Goal: Task Accomplishment & Management: Use online tool/utility

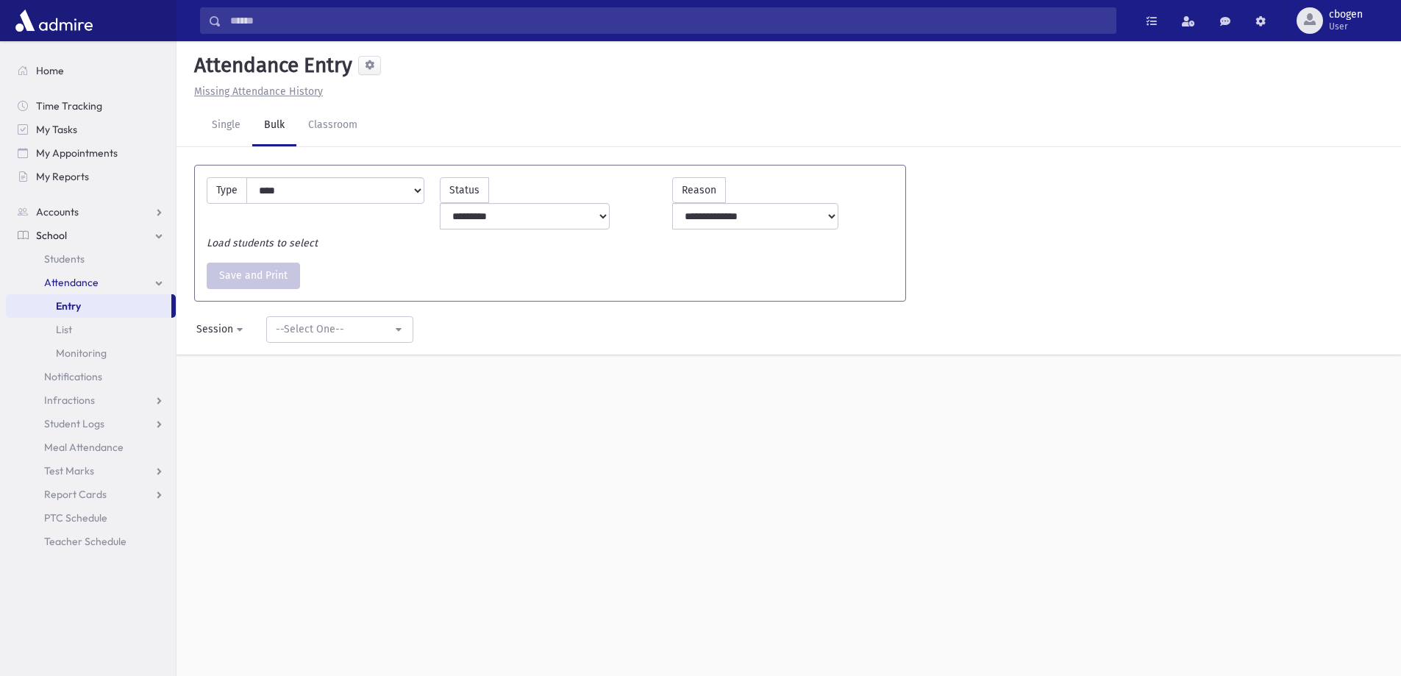
click at [285, 121] on link "Bulk" at bounding box center [274, 125] width 44 height 41
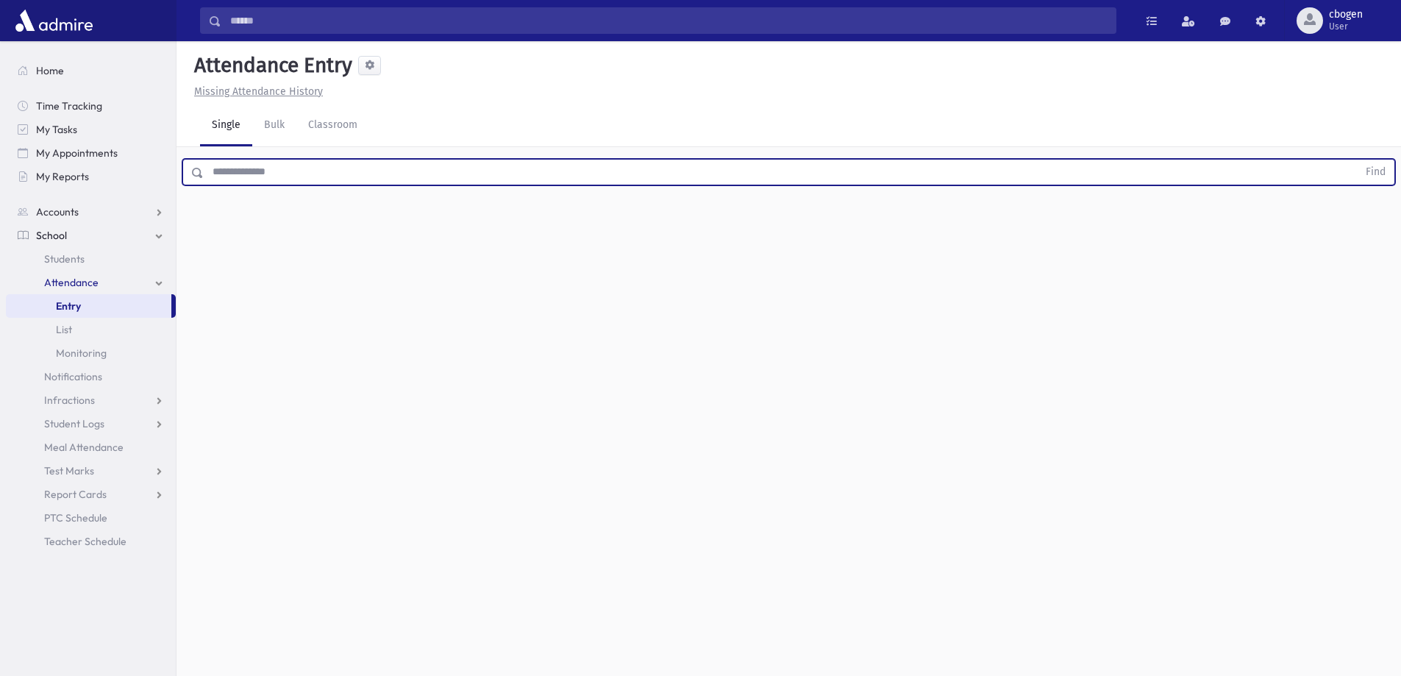
click at [322, 176] on input "text" at bounding box center [781, 172] width 1154 height 26
click at [274, 124] on link "Bulk" at bounding box center [274, 125] width 44 height 41
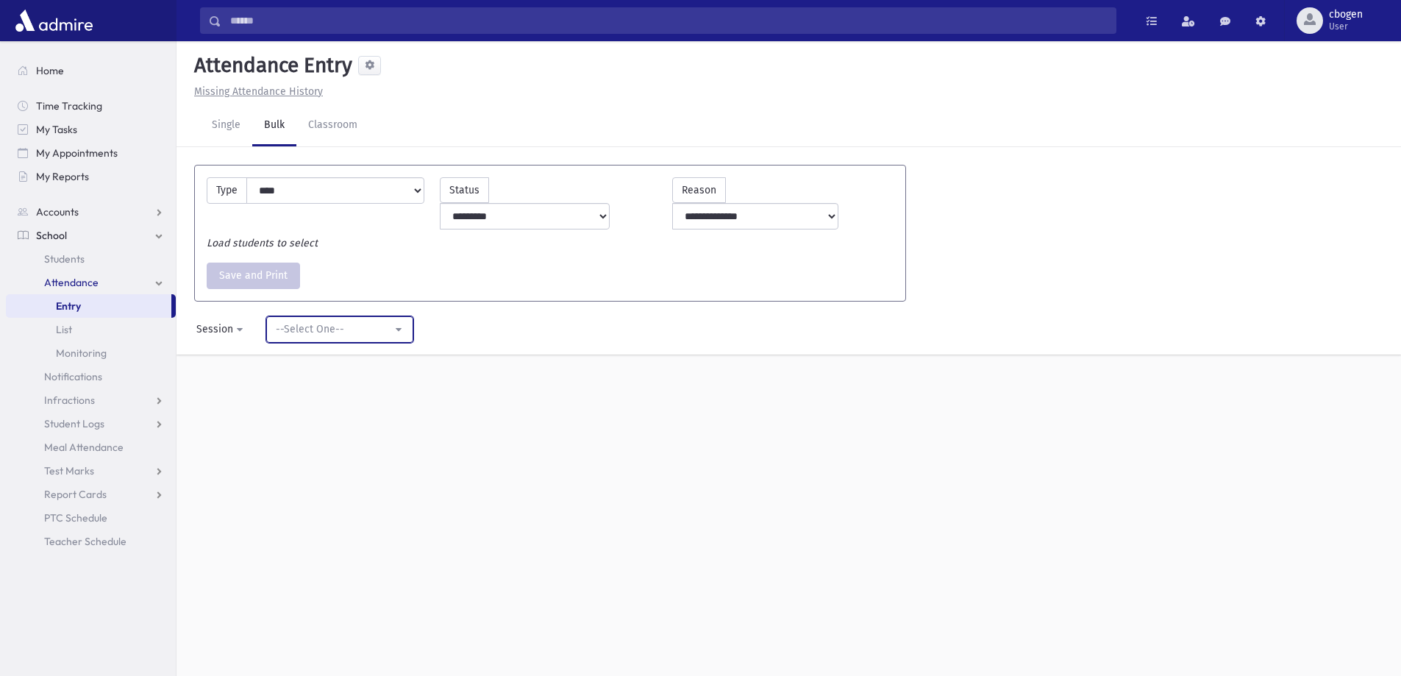
click at [398, 316] on button "--Select One--" at bounding box center [339, 329] width 147 height 26
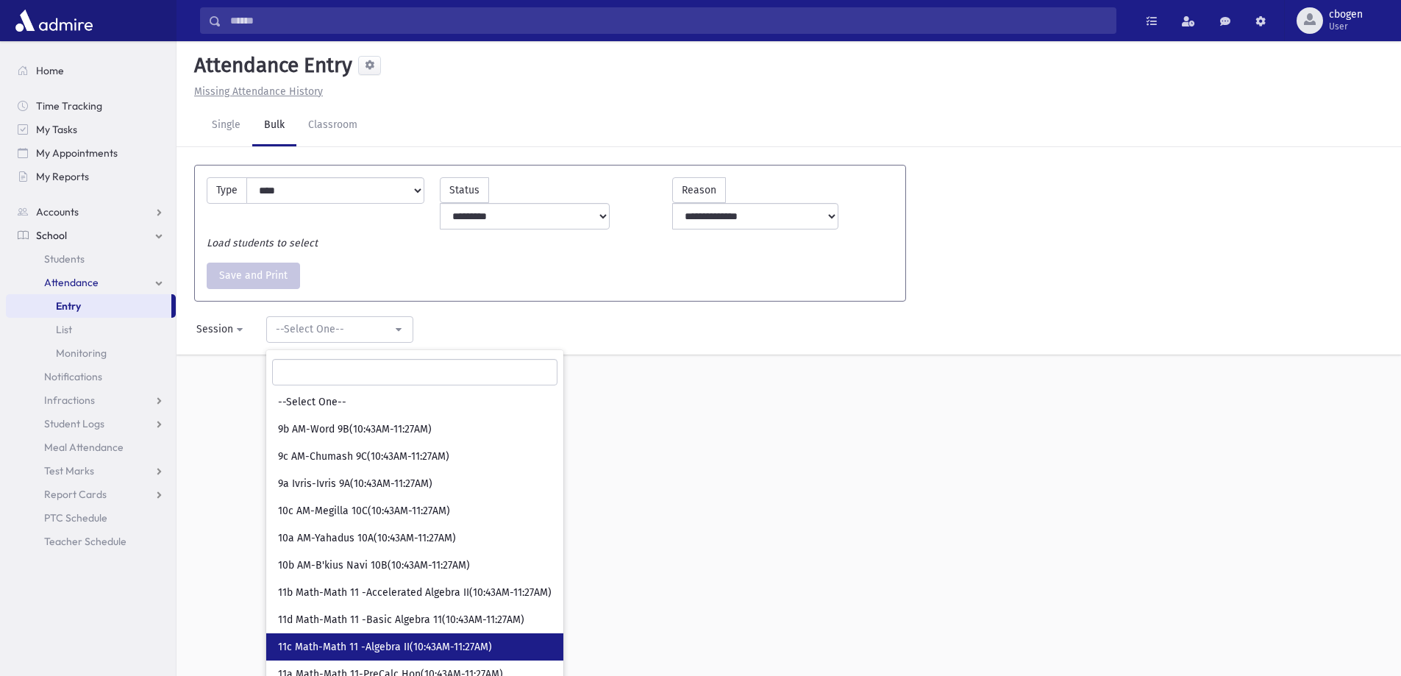
click at [445, 640] on span "11c Math-Math 11 -Algebra II(10:43AM-11:27AM)" at bounding box center [385, 647] width 214 height 15
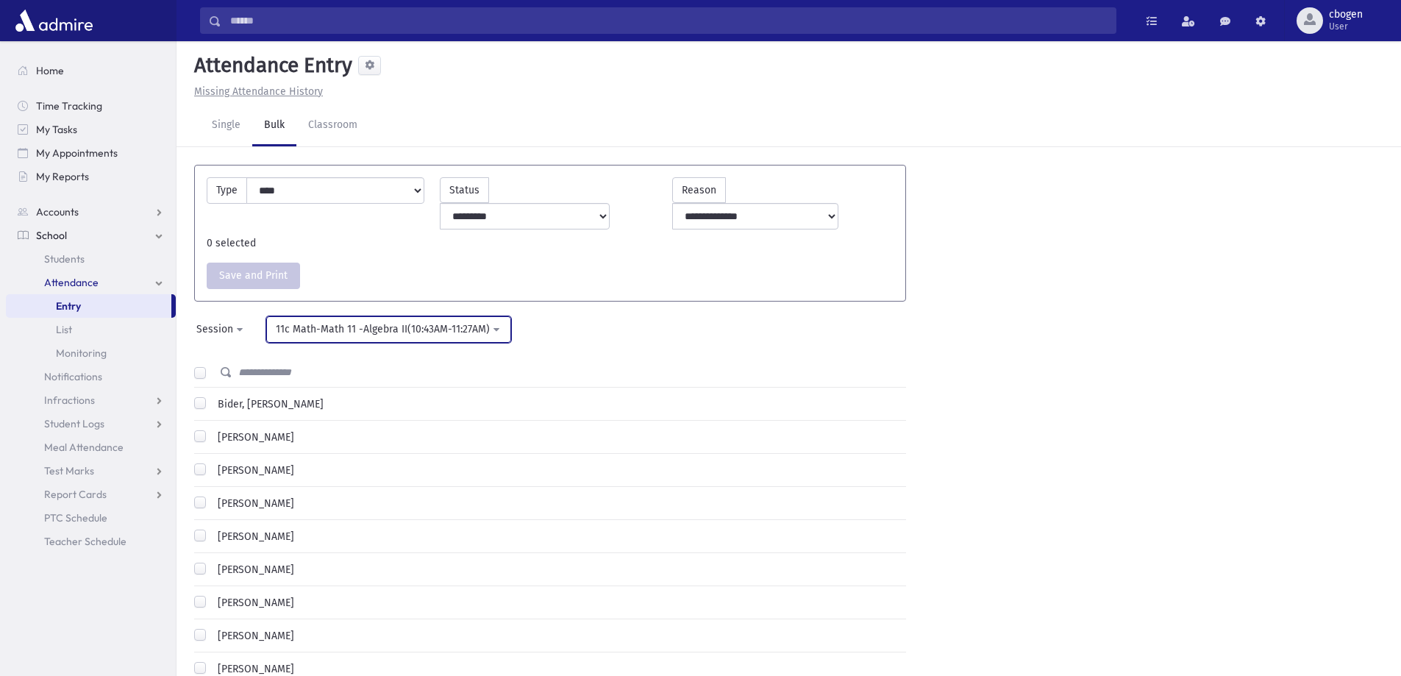
click at [494, 316] on button "11c Math-Math 11 -Algebra II(10:43AM-11:27AM)" at bounding box center [388, 329] width 245 height 26
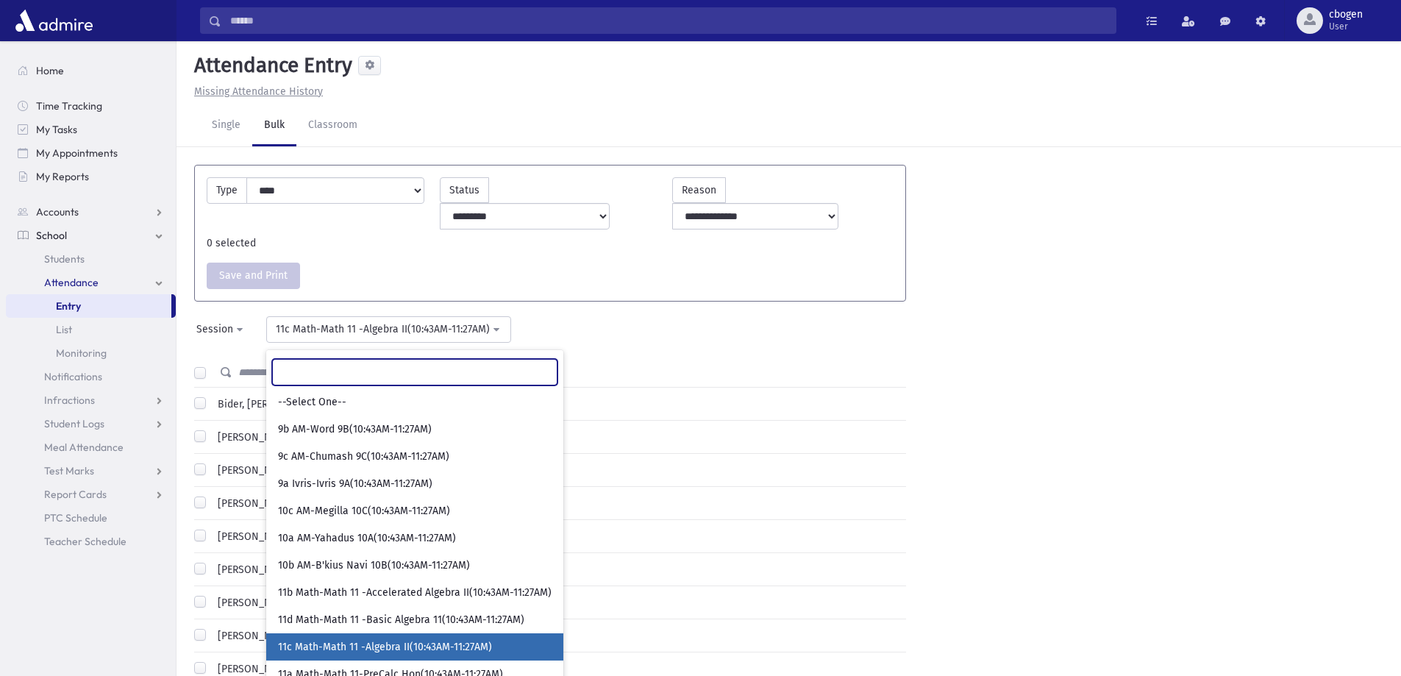
scroll to position [87, 0]
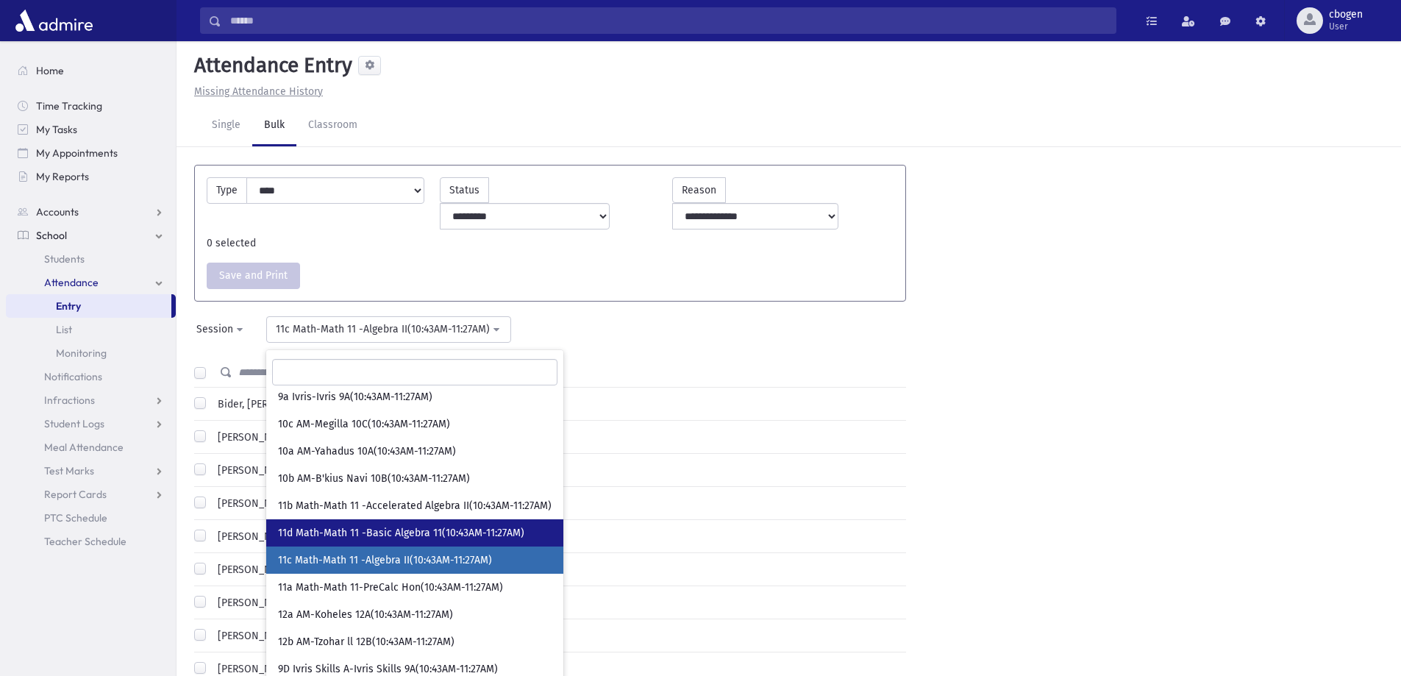
click at [415, 526] on span "11d Math-Math 11 -Basic Algebra 11(10:43AM-11:27AM)" at bounding box center [401, 533] width 246 height 15
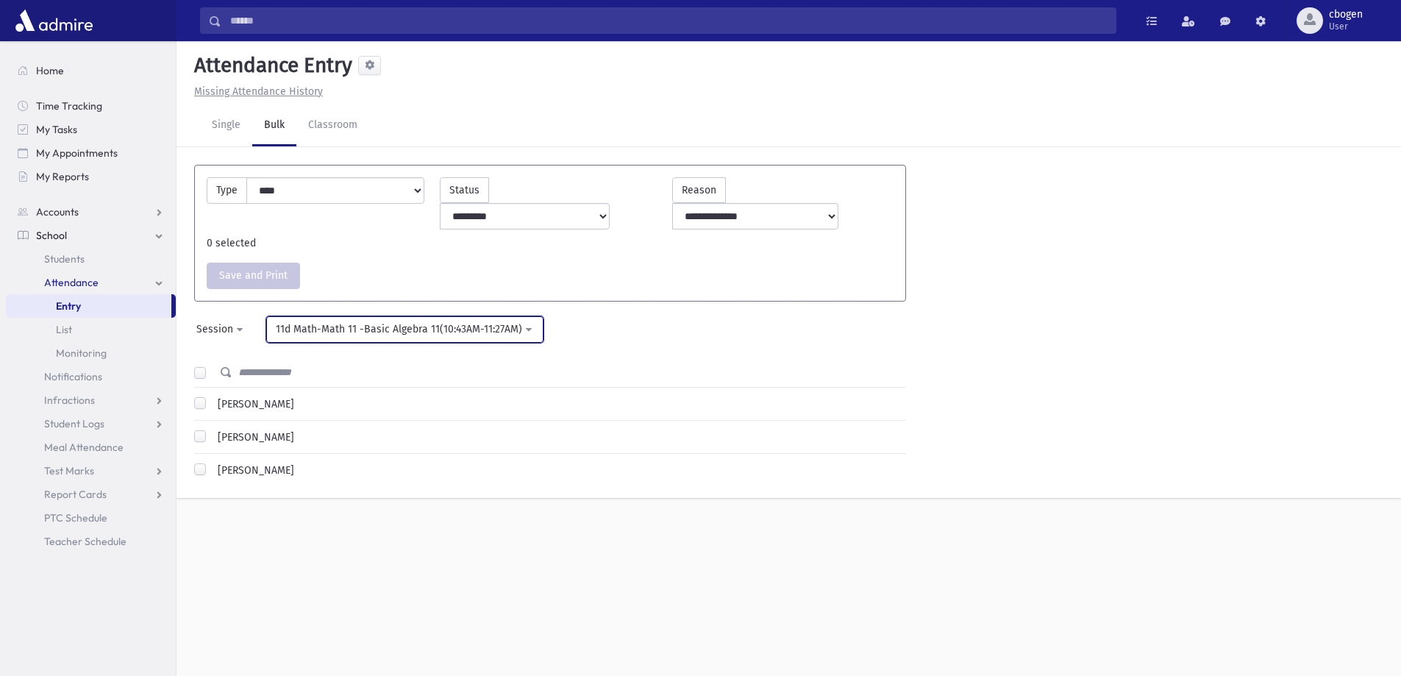
click at [515, 321] on div "11d Math-Math 11 -Basic Algebra 11(10:43AM-11:27AM)" at bounding box center [399, 328] width 246 height 15
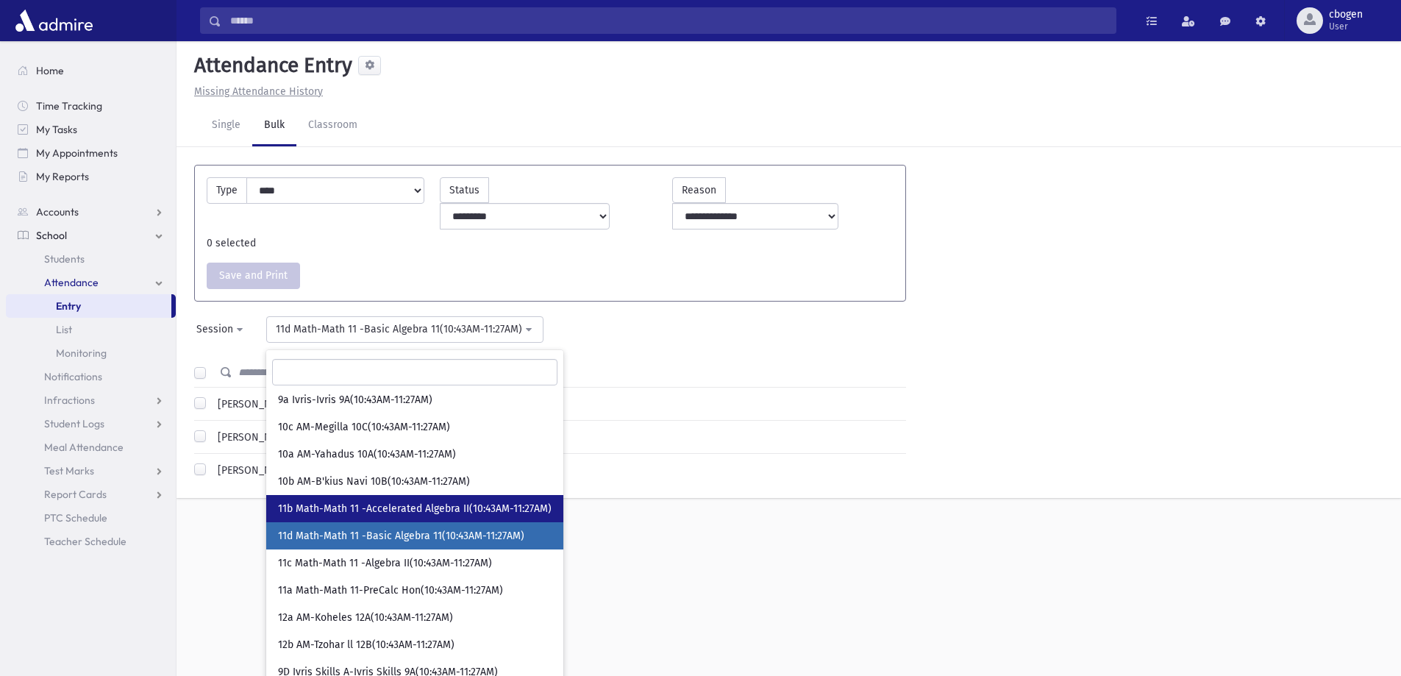
click at [425, 502] on span "11b Math-Math 11 -Accelerated Algebra II(10:43AM-11:27AM)" at bounding box center [415, 509] width 274 height 15
select select "****"
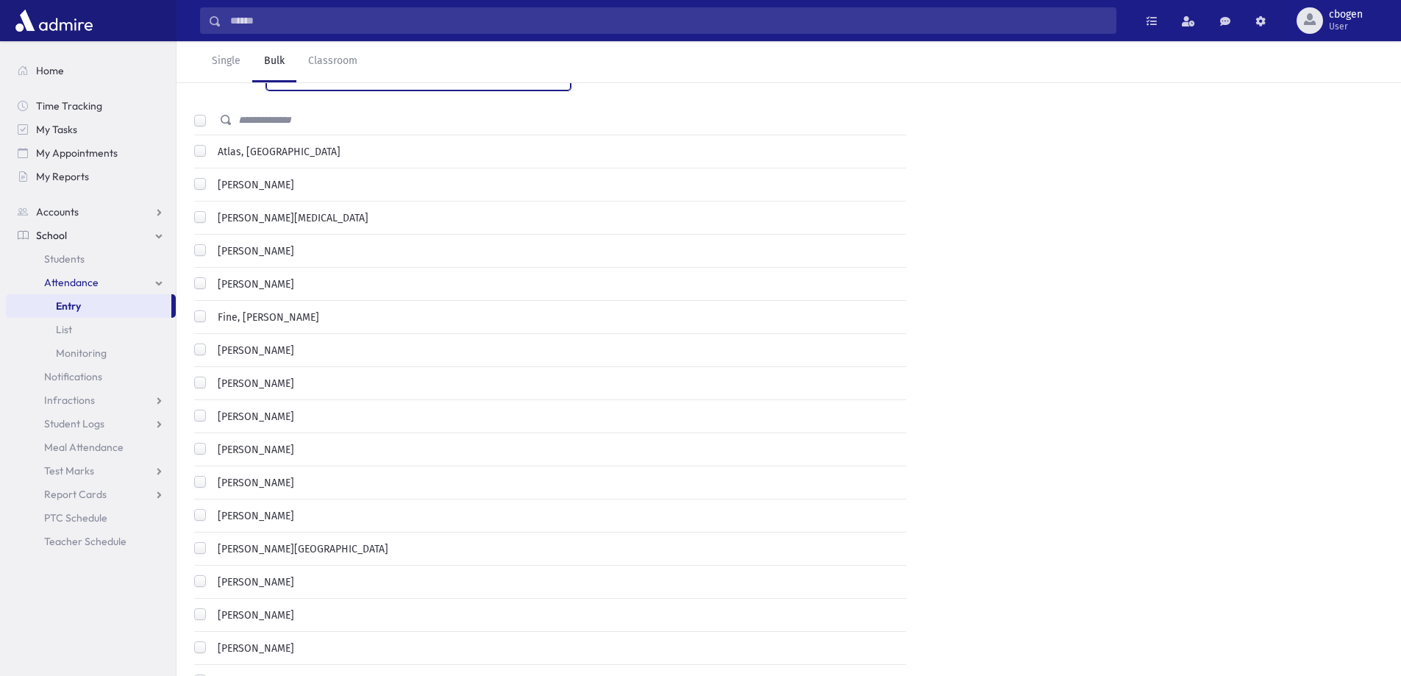
scroll to position [294, 0]
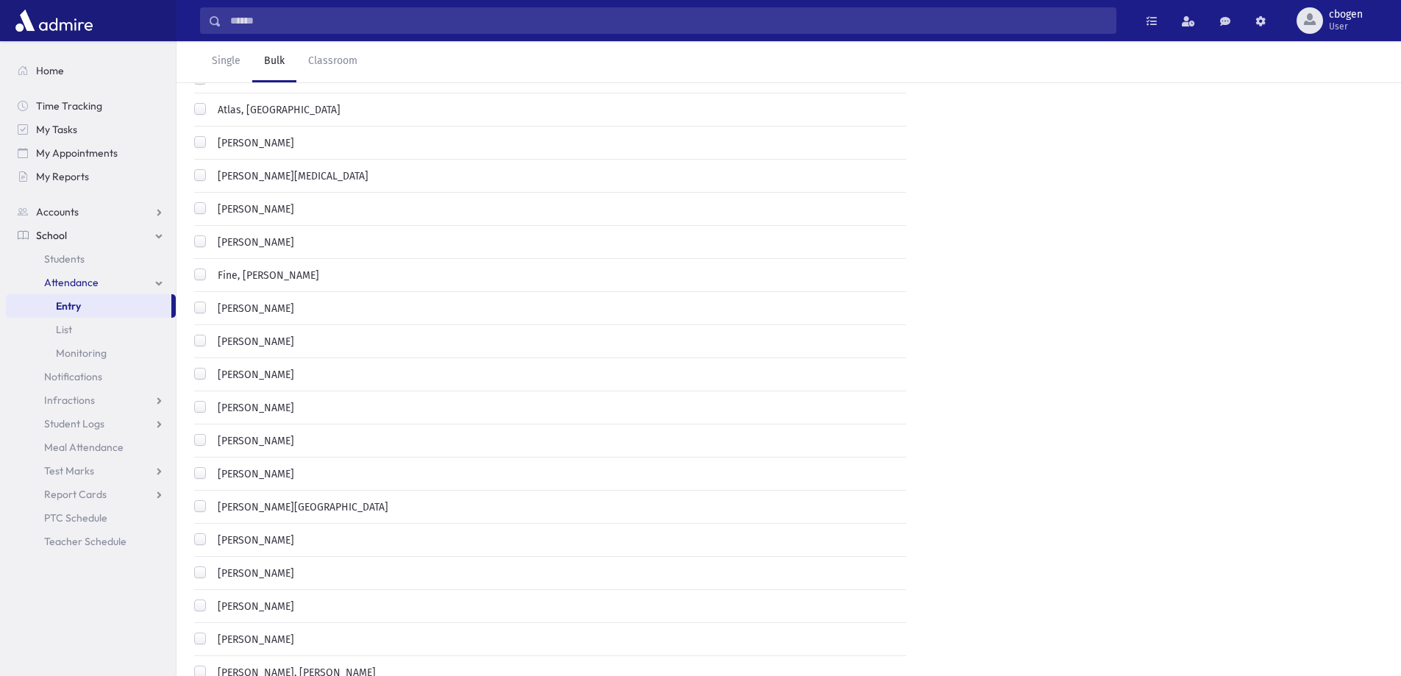
click at [206, 665] on div "[PERSON_NAME], [PERSON_NAME]" at bounding box center [285, 674] width 182 height 18
click at [212, 665] on label "[PERSON_NAME], [PERSON_NAME]" at bounding box center [294, 672] width 164 height 15
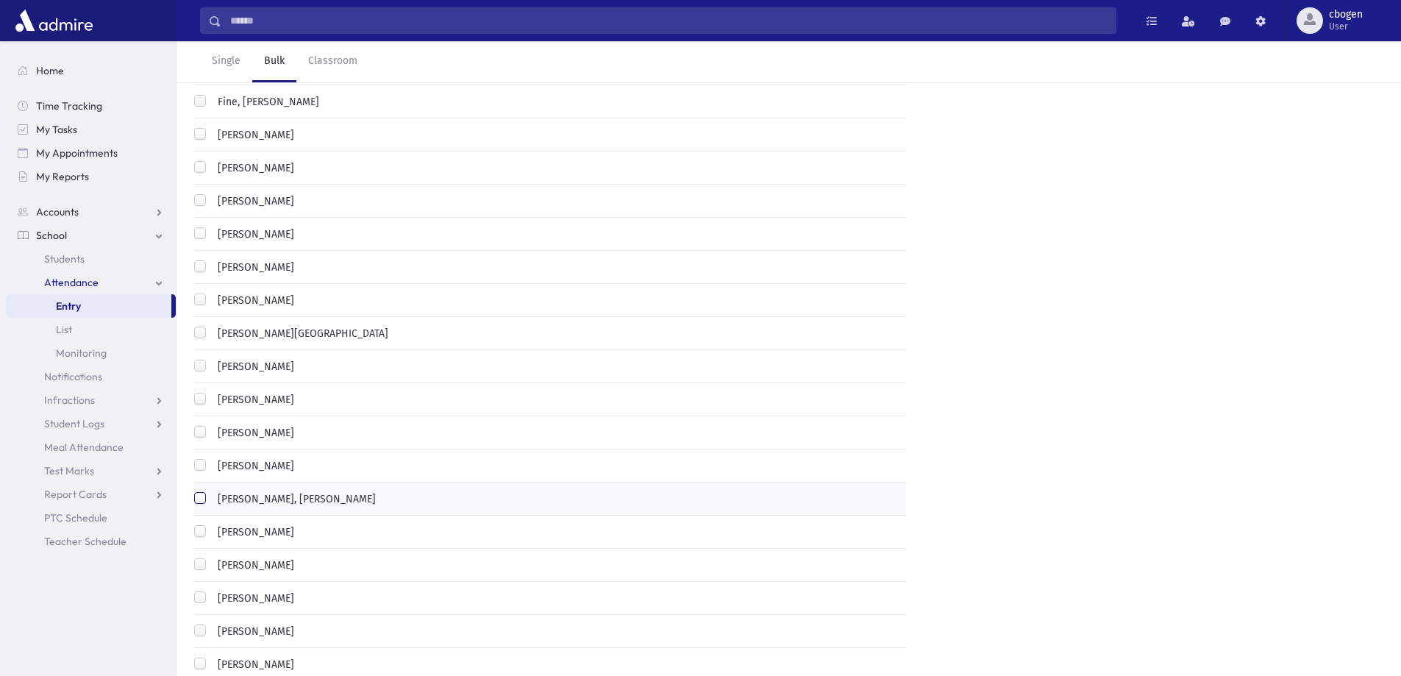
scroll to position [441, 0]
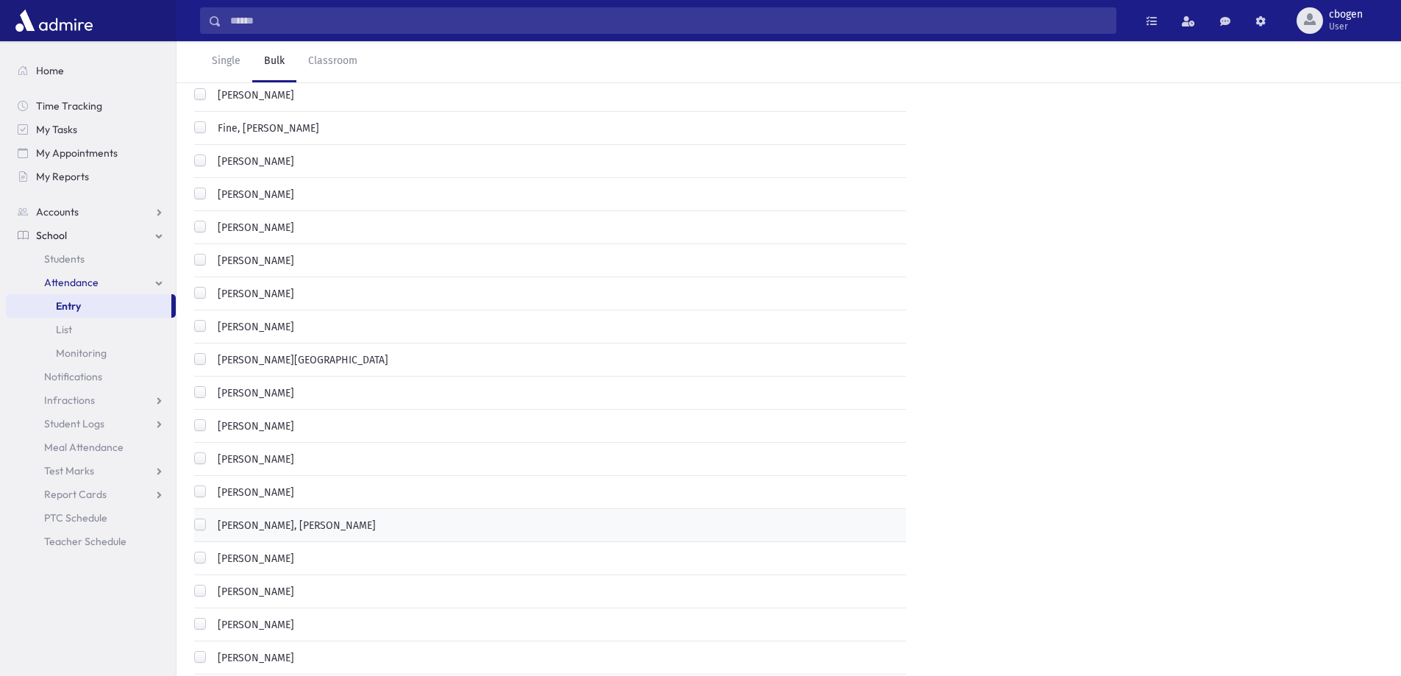
click at [212, 452] on label "[PERSON_NAME]" at bounding box center [253, 459] width 82 height 15
drag, startPoint x: 202, startPoint y: 399, endPoint x: 219, endPoint y: 402, distance: 17.8
click at [212, 419] on label "[PERSON_NAME]" at bounding box center [253, 426] width 82 height 15
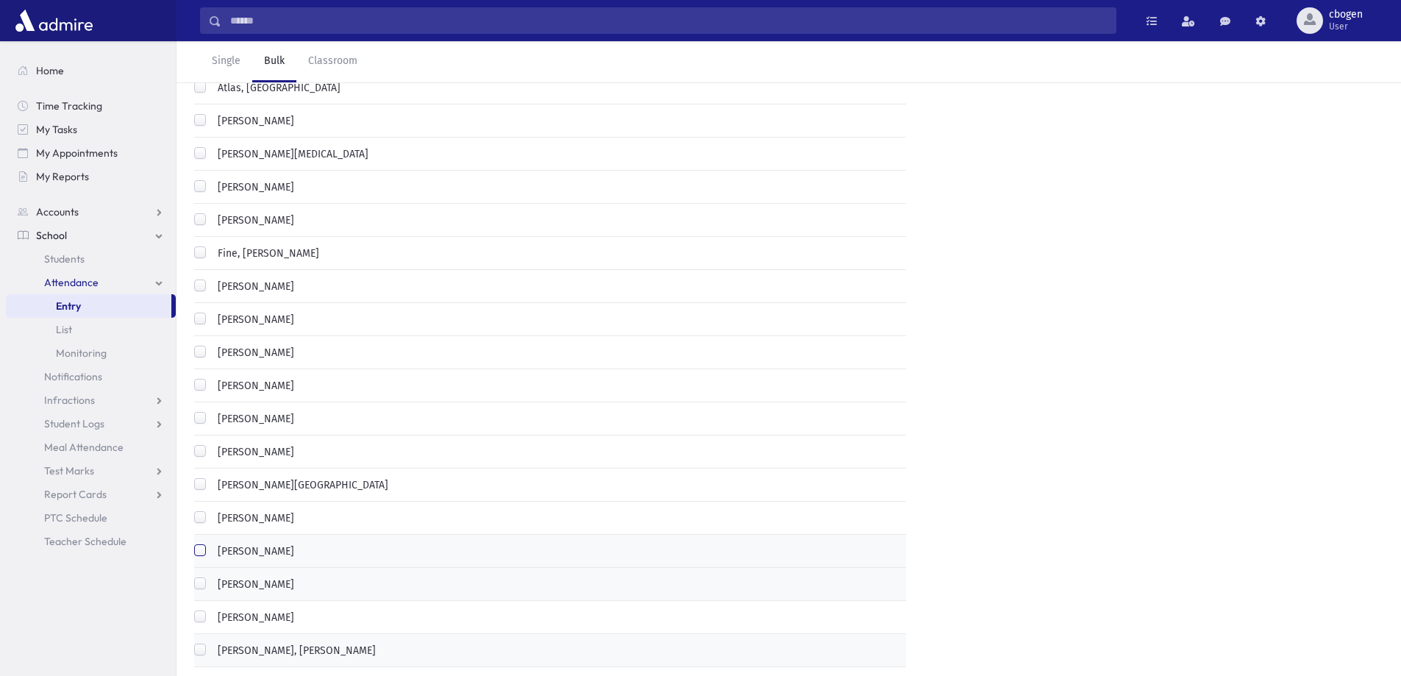
scroll to position [0, 0]
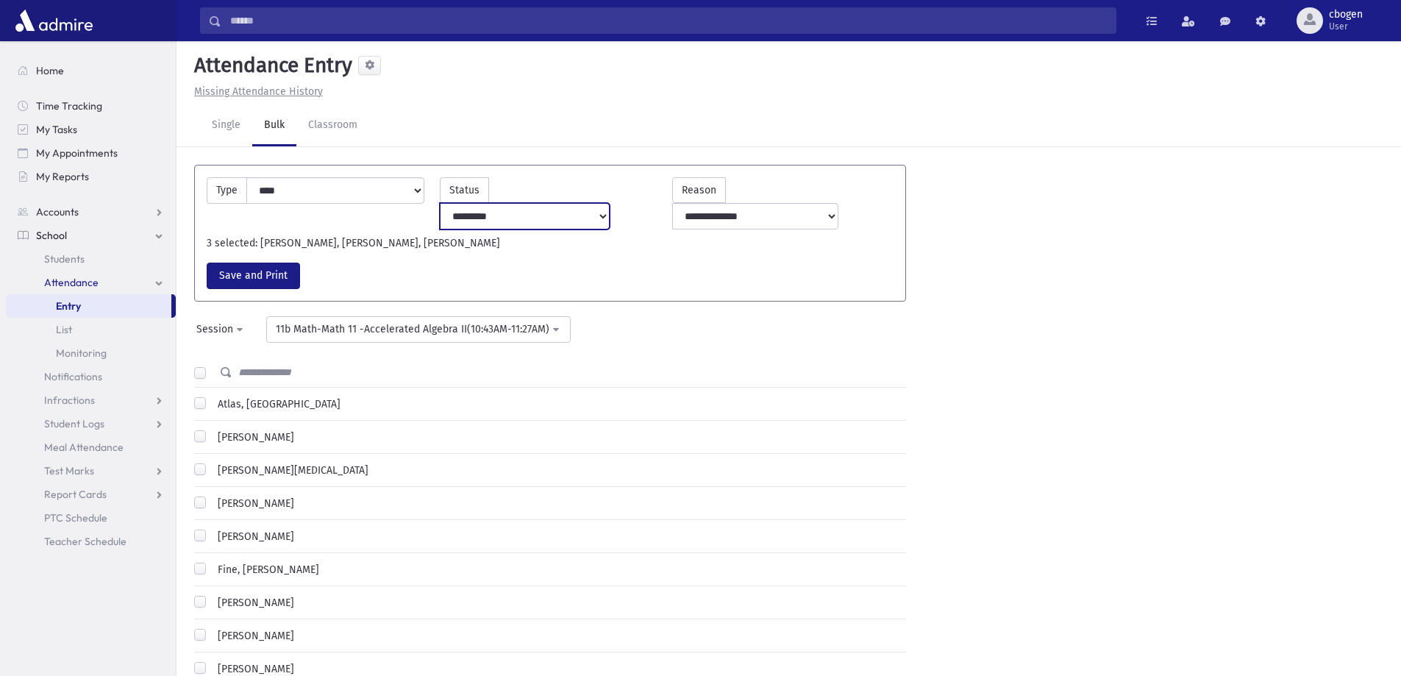
click at [611, 203] on select "**********" at bounding box center [525, 216] width 171 height 26
select select "*******"
click at [487, 203] on select "**********" at bounding box center [525, 216] width 171 height 26
click at [246, 263] on button "Save and Print" at bounding box center [253, 276] width 93 height 26
